Goal: Book appointment/travel/reservation

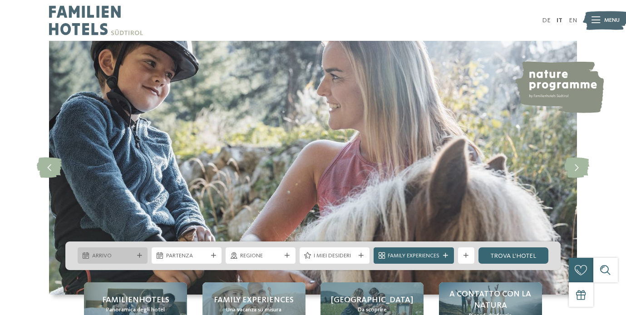
click at [138, 255] on icon at bounding box center [139, 255] width 5 height 5
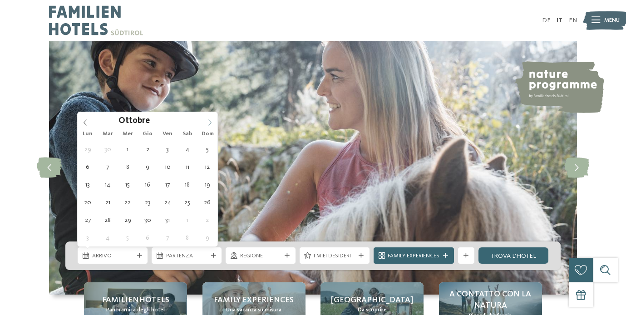
click at [209, 118] on span at bounding box center [209, 119] width 15 height 15
type input "****"
click at [209, 118] on span at bounding box center [209, 119] width 15 height 15
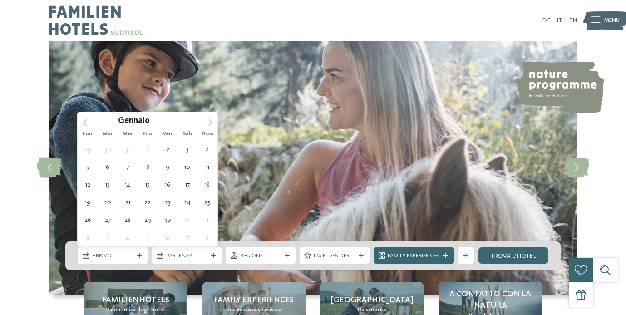
click at [209, 118] on span at bounding box center [209, 119] width 15 height 15
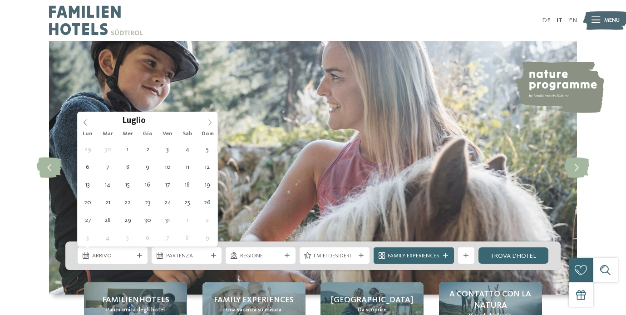
click at [209, 118] on span at bounding box center [209, 119] width 15 height 15
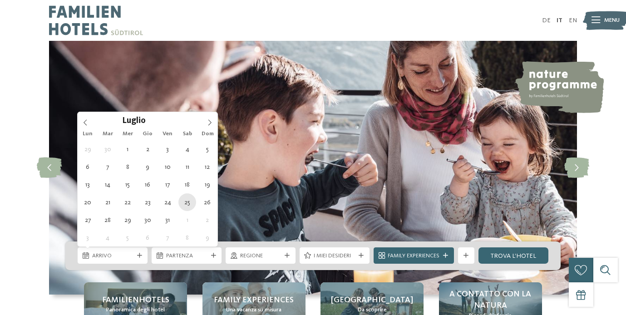
type div "[DATE]"
type input "****"
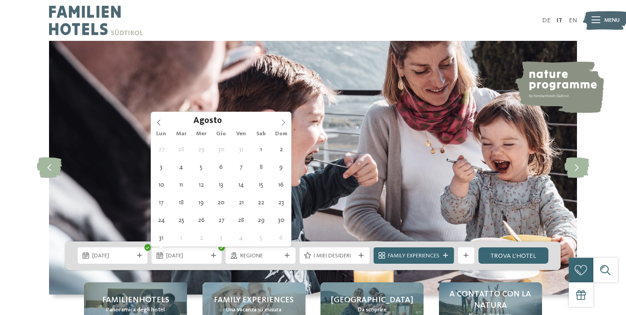
click at [284, 121] on icon at bounding box center [283, 122] width 6 height 6
type div "[DATE]"
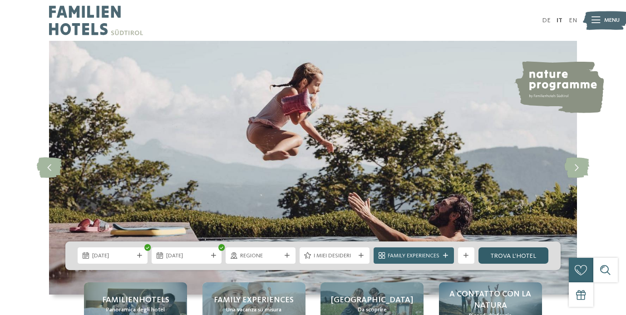
click at [513, 254] on link "trova l’hotel" at bounding box center [513, 255] width 70 height 16
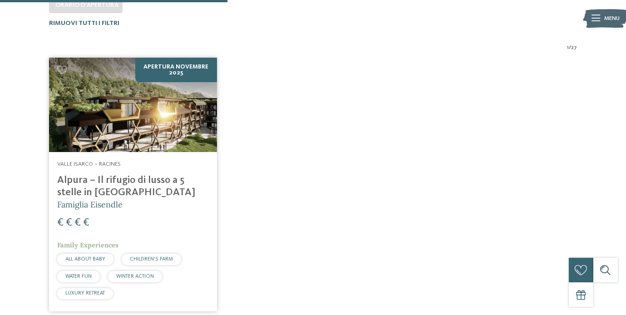
click at [148, 181] on h4 "Alpura – Il rifugio di lusso a 5 stelle in [GEOGRAPHIC_DATA]" at bounding box center [133, 186] width 152 height 24
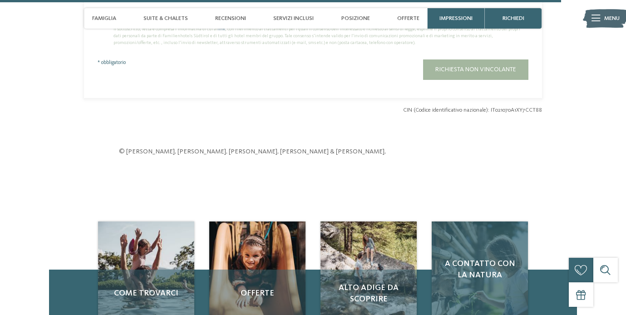
scroll to position [2497, 0]
